Goal: Find specific page/section: Find specific page/section

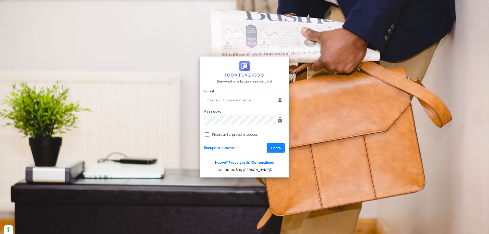
type input "p.rizza@studioassociatoadrev.it"
click at [273, 147] on span "Entra" at bounding box center [276, 148] width 10 height 4
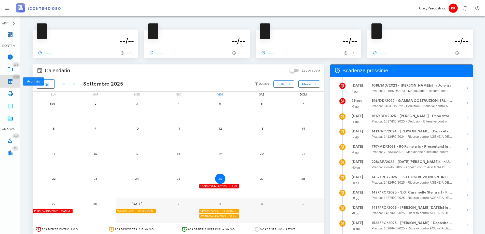
click at [10, 81] on icon at bounding box center [10, 81] width 6 height 6
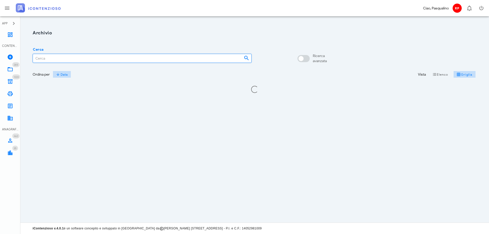
click at [66, 60] on input "Cerca" at bounding box center [136, 58] width 207 height 9
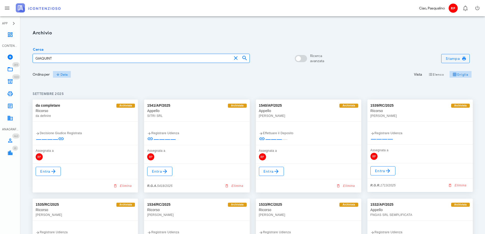
type input "GIAQUINTA"
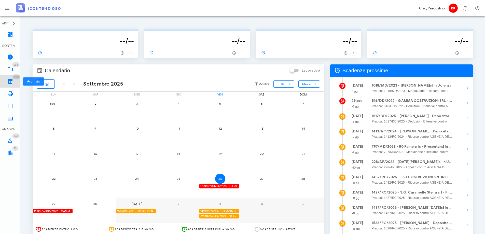
click at [11, 80] on icon at bounding box center [10, 81] width 6 height 6
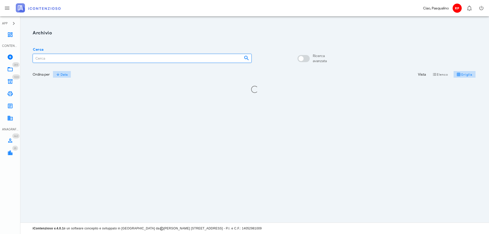
click at [49, 55] on input "Cerca" at bounding box center [136, 58] width 207 height 9
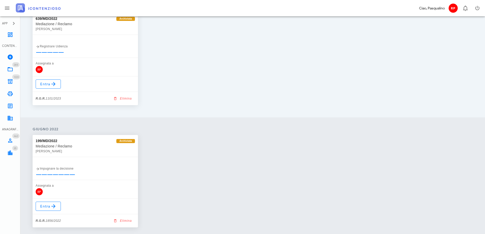
scroll to position [772, 0]
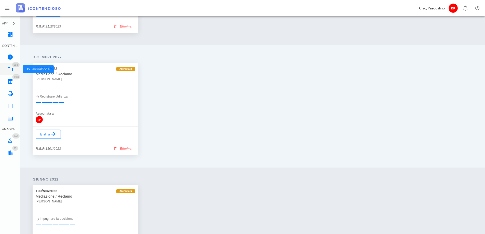
type input "GIAQUINTA"
click at [8, 68] on icon at bounding box center [10, 69] width 6 height 6
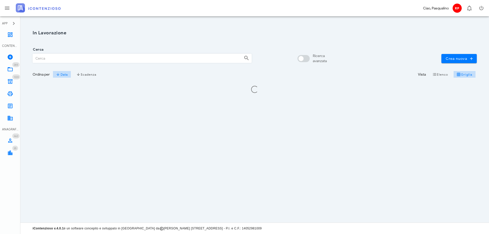
click at [46, 57] on input "Cerca" at bounding box center [136, 58] width 207 height 9
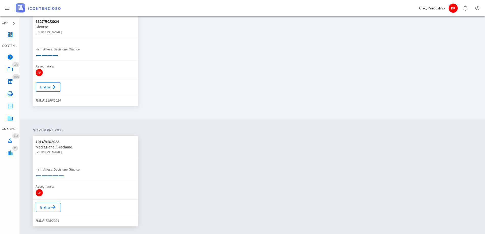
scroll to position [84, 0]
type input "GIAQUINTA"
